Goal: Task Accomplishment & Management: Manage account settings

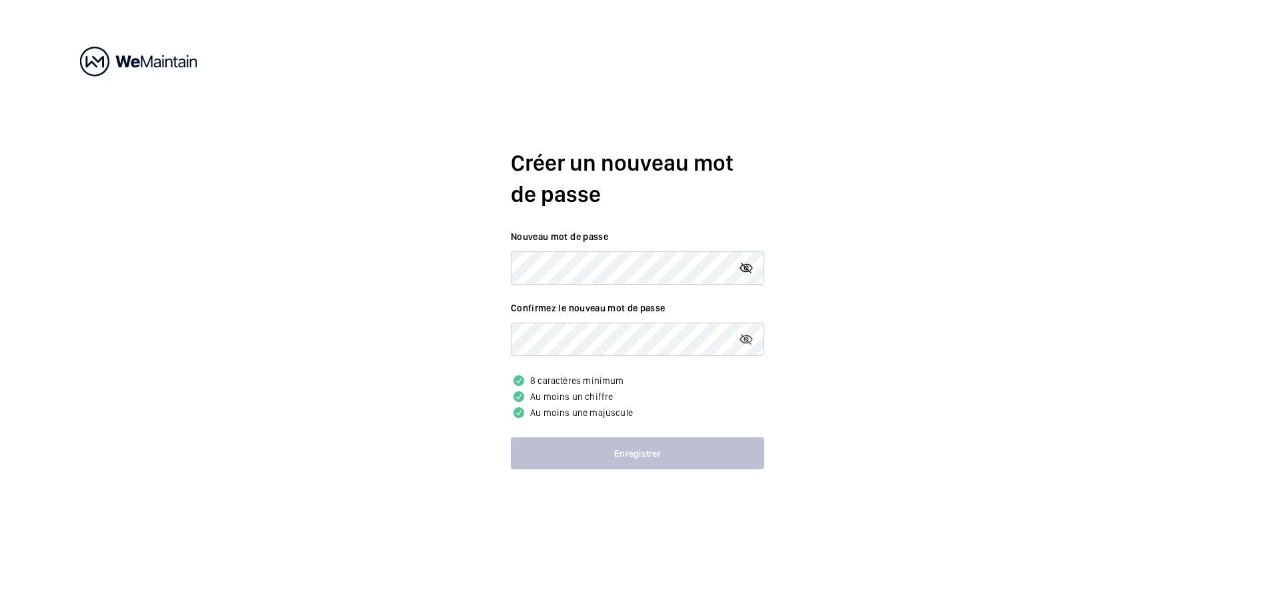
click at [748, 269] on mat-icon at bounding box center [746, 268] width 16 height 16
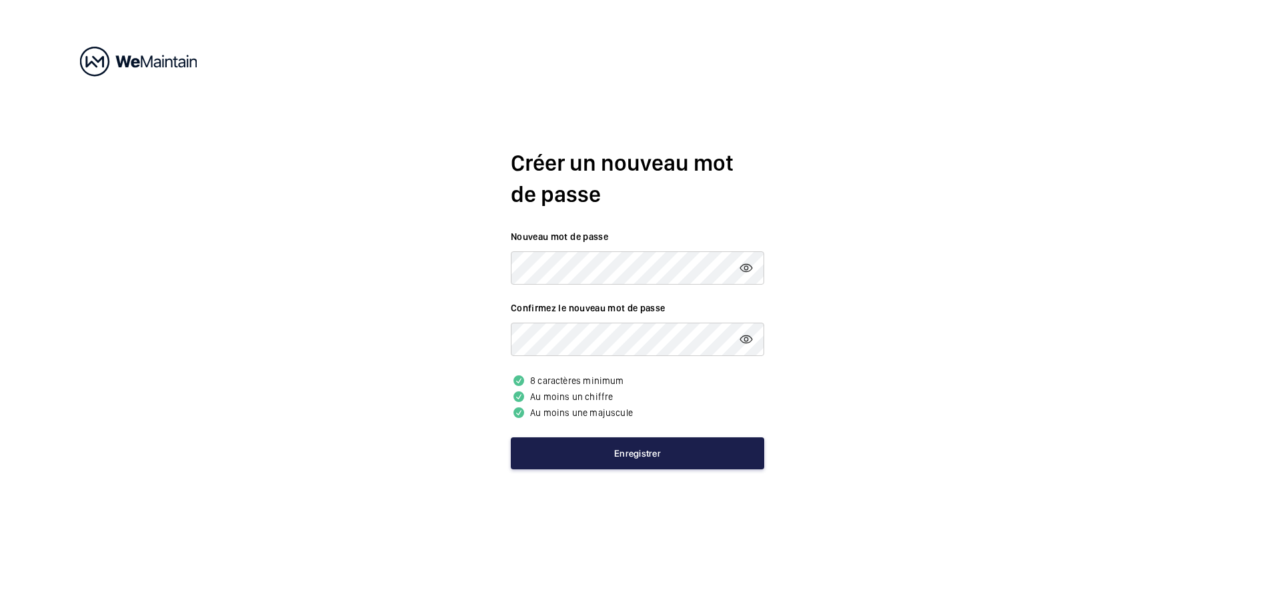
click at [595, 454] on button "Enregistrer" at bounding box center [637, 453] width 253 height 32
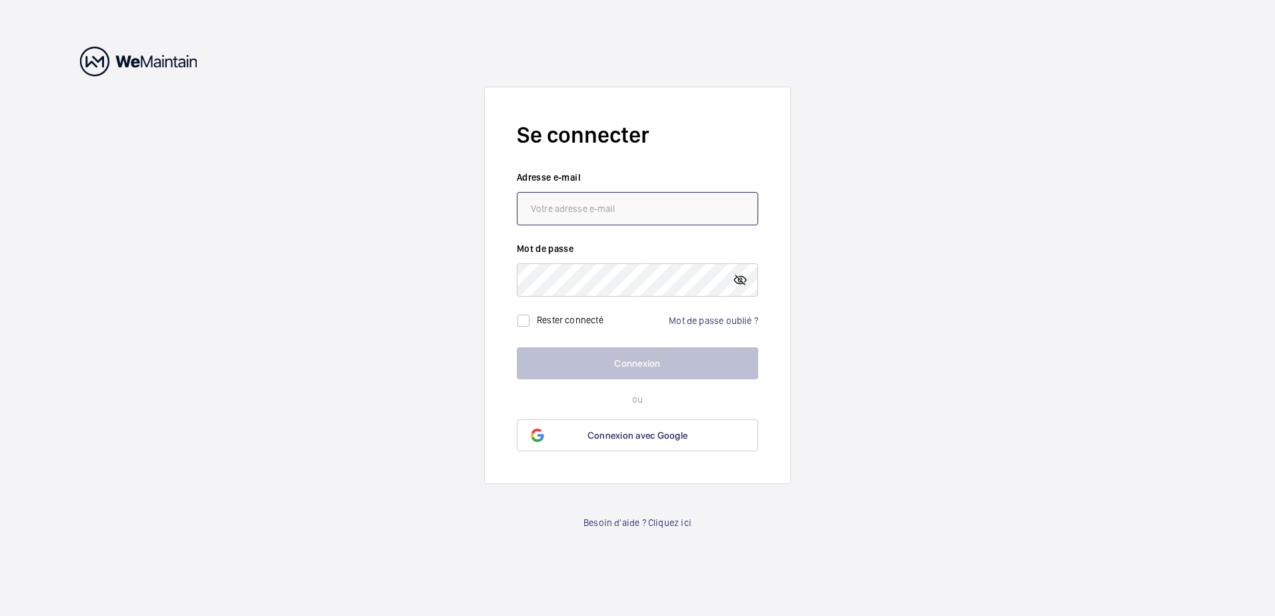
type input "[EMAIL_ADDRESS][DOMAIN_NAME]"
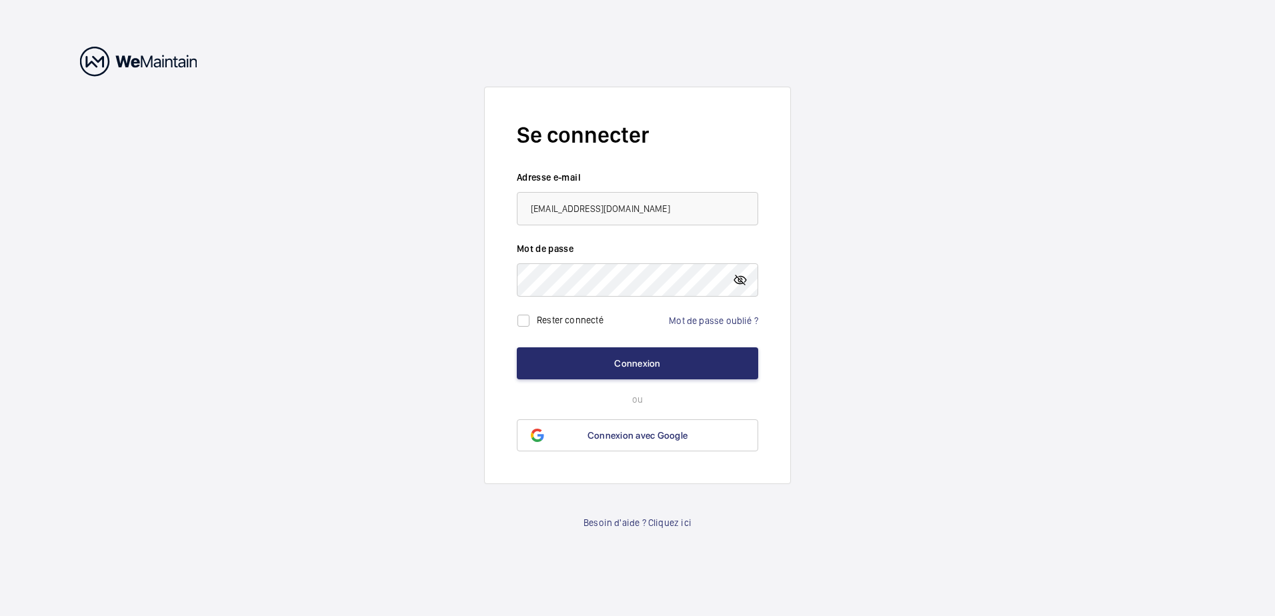
click at [740, 280] on mat-icon at bounding box center [740, 280] width 16 height 16
click at [638, 366] on button "Connexion" at bounding box center [637, 363] width 241 height 32
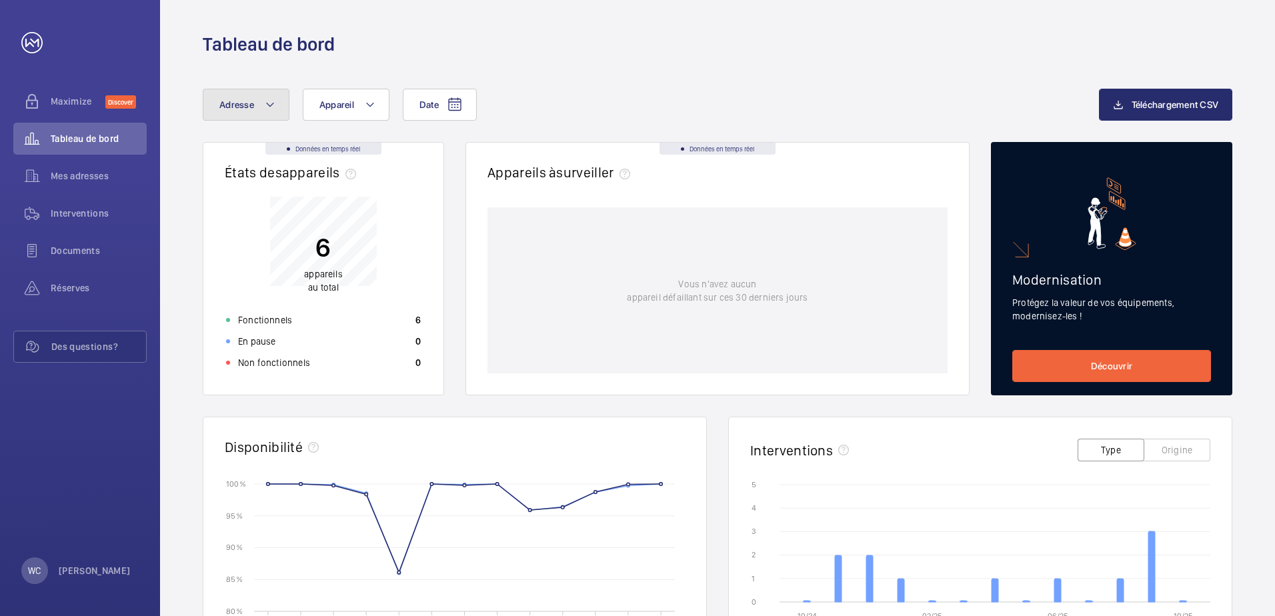
click at [265, 105] on mat-icon at bounding box center [270, 105] width 11 height 16
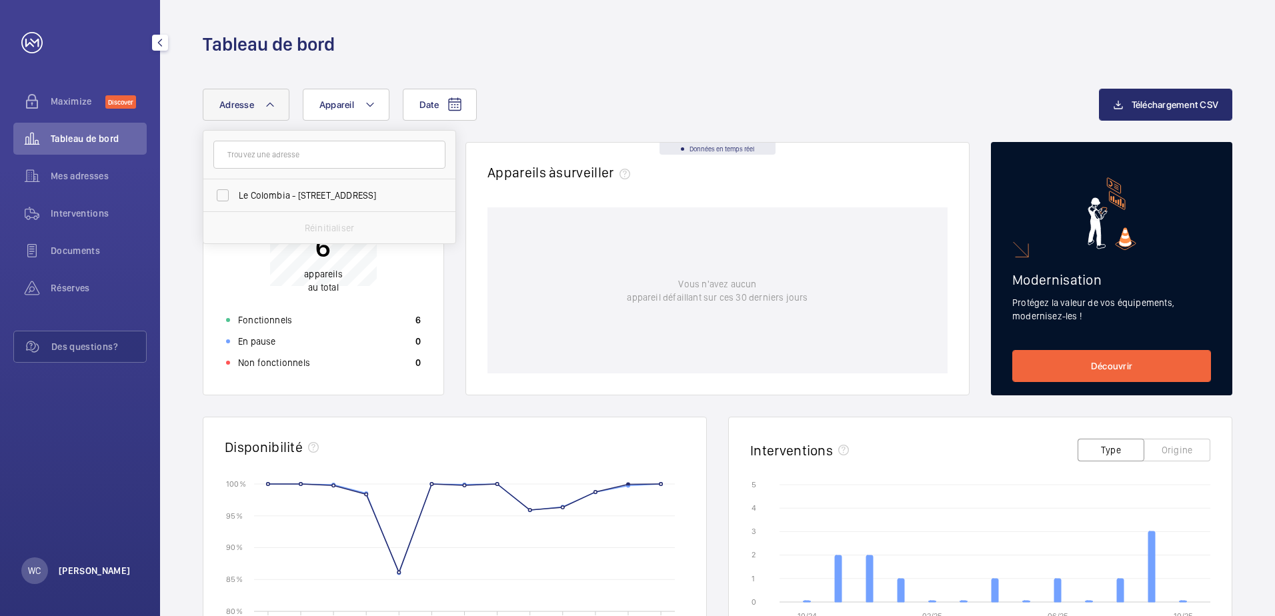
click at [74, 574] on p "William CHOITE" at bounding box center [95, 570] width 72 height 13
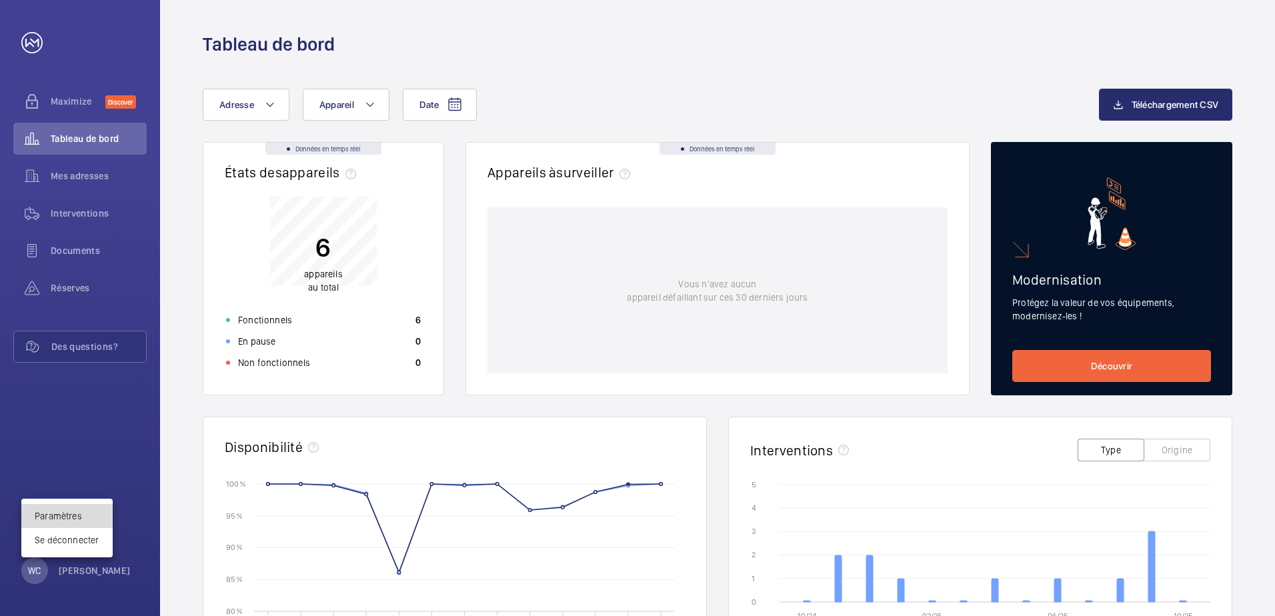
click at [76, 512] on link "Paramètres" at bounding box center [58, 516] width 47 height 11
